Goal: Check status: Check status

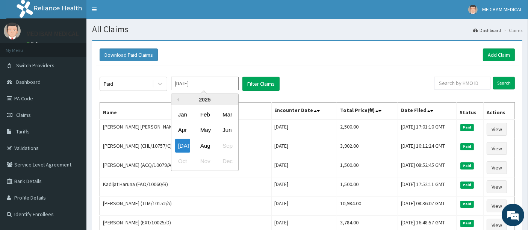
click at [234, 88] on input "Jul 2025" at bounding box center [205, 84] width 68 height 14
click at [202, 143] on div "Aug" at bounding box center [204, 146] width 15 height 14
type input "[DATE]"
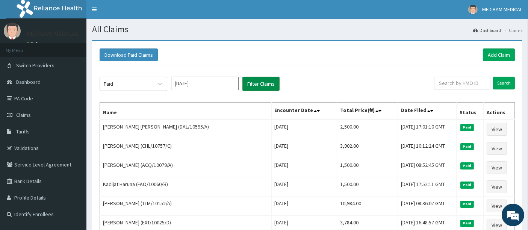
click at [254, 89] on button "Filter Claims" at bounding box center [260, 84] width 37 height 14
click at [254, 85] on button "Filter Claims" at bounding box center [260, 84] width 37 height 14
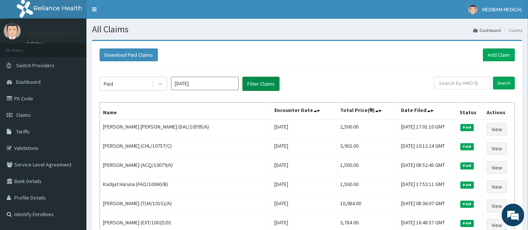
click at [253, 84] on button "Filter Claims" at bounding box center [260, 84] width 37 height 14
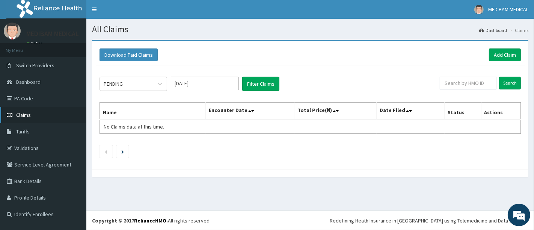
click at [26, 114] on span "Claims" at bounding box center [23, 115] width 15 height 7
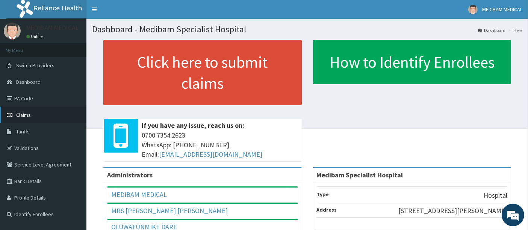
click at [18, 116] on span "Claims" at bounding box center [23, 115] width 15 height 7
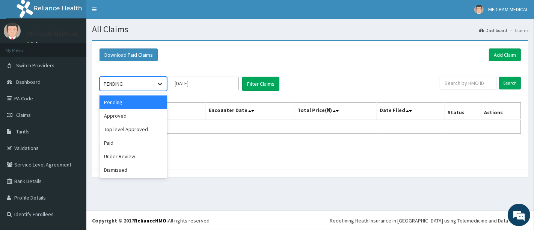
click at [159, 82] on icon at bounding box center [160, 84] width 8 height 8
click at [120, 143] on div "Paid" at bounding box center [134, 143] width 68 height 14
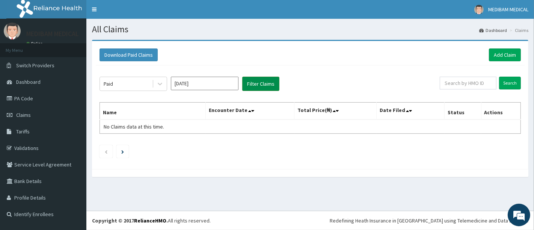
click at [251, 84] on button "Filter Claims" at bounding box center [260, 84] width 37 height 14
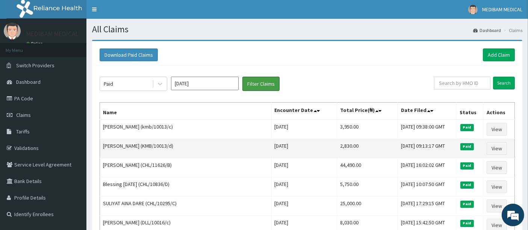
scroll to position [42, 0]
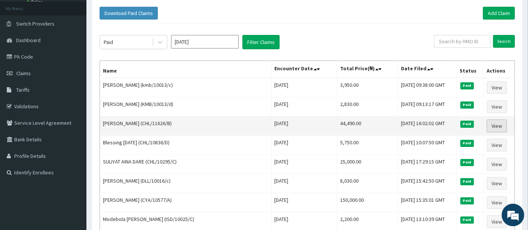
click at [497, 127] on link "View" at bounding box center [497, 125] width 20 height 13
